Goal: Navigation & Orientation: Find specific page/section

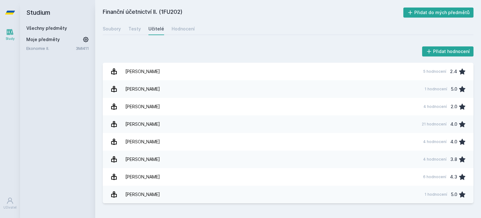
click at [60, 25] on div "Všechny předměty" at bounding box center [57, 28] width 63 height 6
click at [60, 28] on link "Všechny předměty" at bounding box center [46, 27] width 41 height 5
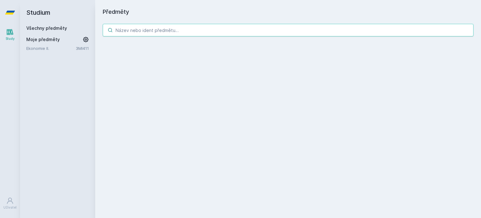
click at [169, 30] on input "search" at bounding box center [288, 30] width 371 height 13
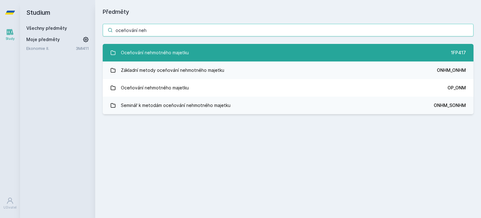
type input "oceňování neh"
click at [169, 49] on div "Oceňování nehmotného majetku" at bounding box center [155, 52] width 68 height 13
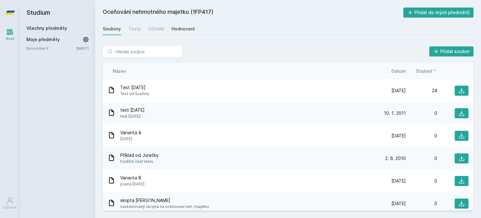
click at [188, 27] on div "Hodnocení" at bounding box center [183, 29] width 23 height 6
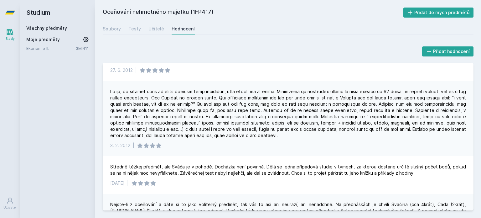
scroll to position [221, 0]
click at [114, 28] on div "Soubory" at bounding box center [112, 29] width 18 height 6
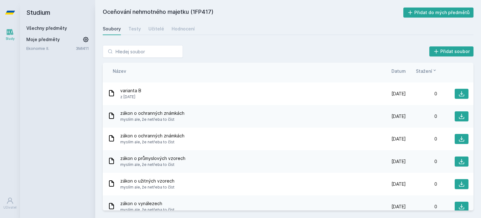
scroll to position [184, 0]
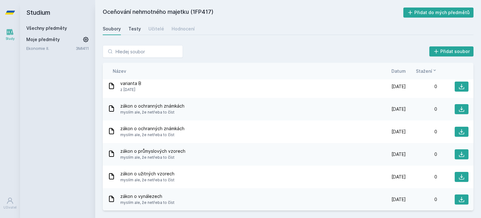
click at [133, 29] on div "Testy" at bounding box center [134, 29] width 13 height 6
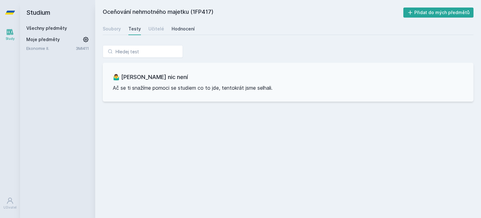
click at [182, 28] on div "Hodnocení" at bounding box center [183, 29] width 23 height 6
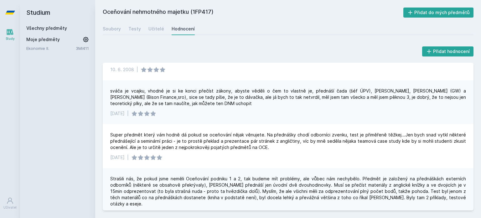
scroll to position [623, 0]
